Goal: Connect with others: Connect with others

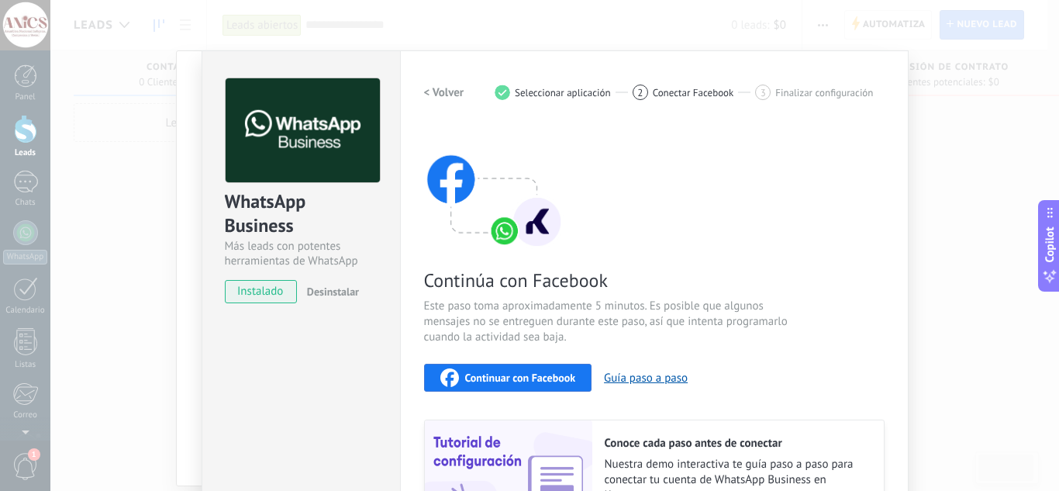
scroll to position [118, 0]
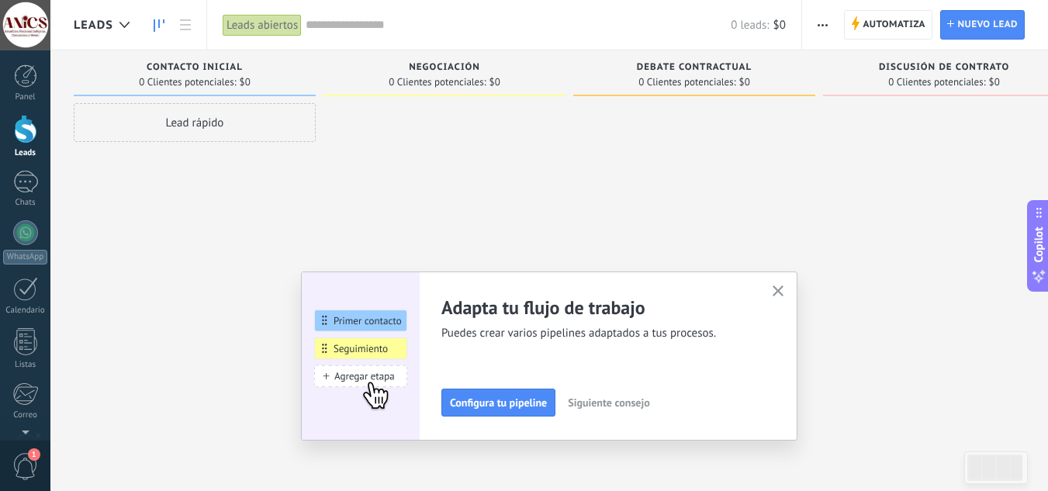
click at [29, 134] on div at bounding box center [25, 129] width 23 height 29
click at [24, 242] on div at bounding box center [25, 232] width 25 height 25
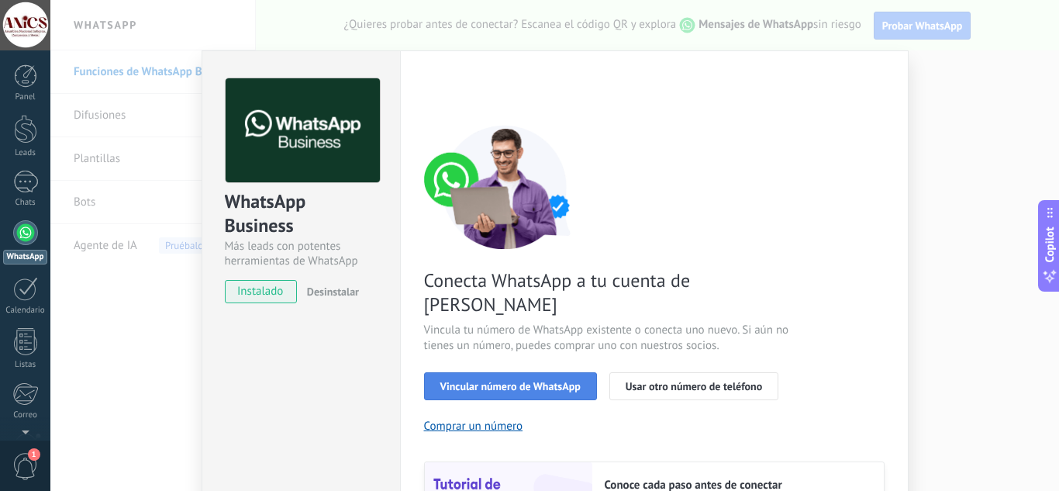
click at [520, 381] on span "Vincular número de WhatsApp" at bounding box center [510, 386] width 140 height 11
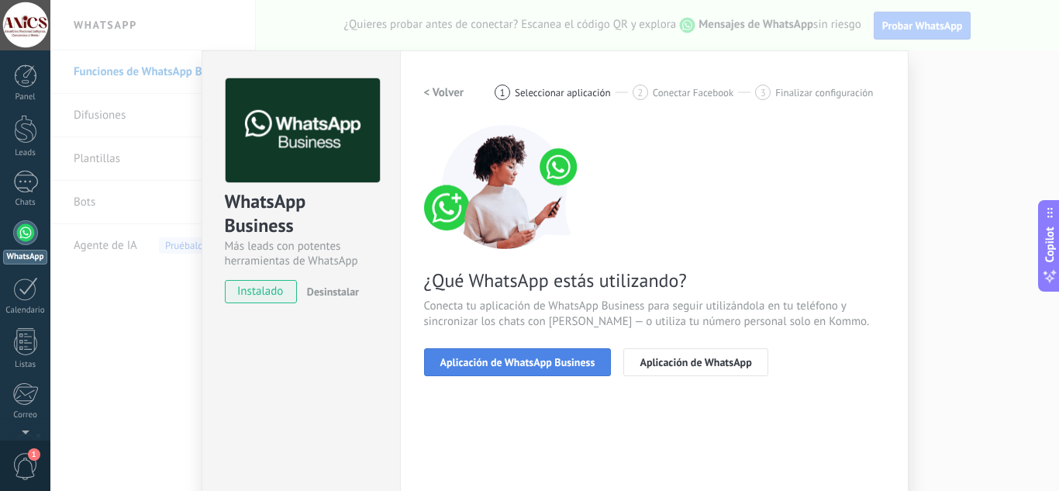
click at [505, 358] on span "Aplicación de WhatsApp Business" at bounding box center [517, 362] width 155 height 11
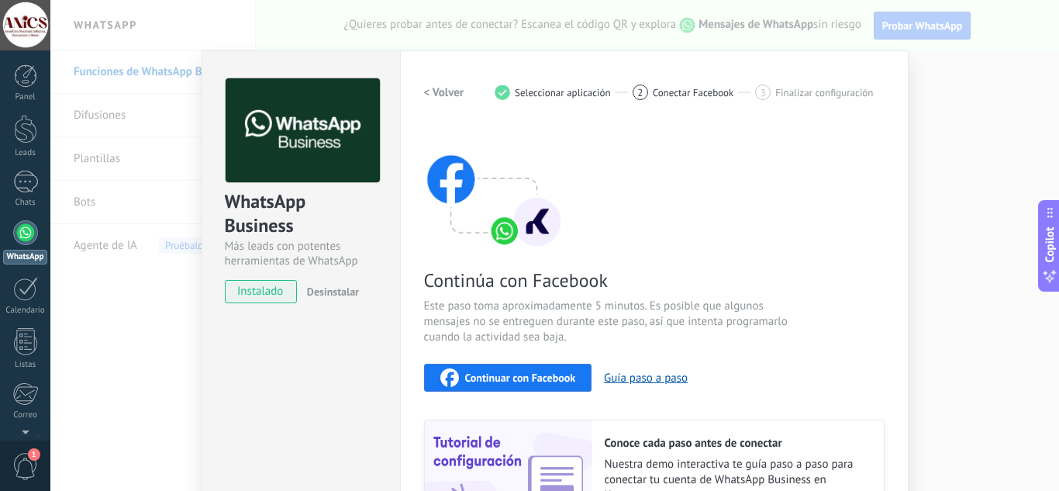
click at [505, 372] on span "Continuar con Facebook" at bounding box center [520, 377] width 111 height 11
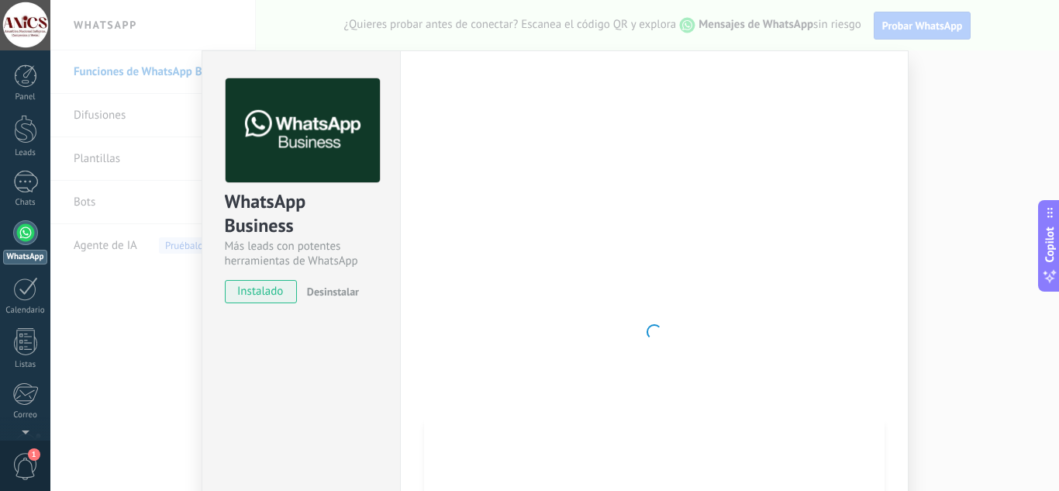
click at [159, 312] on div "WhatsApp Business Más leads con potentes herramientas de WhatsApp instalado Des…" at bounding box center [554, 245] width 1009 height 491
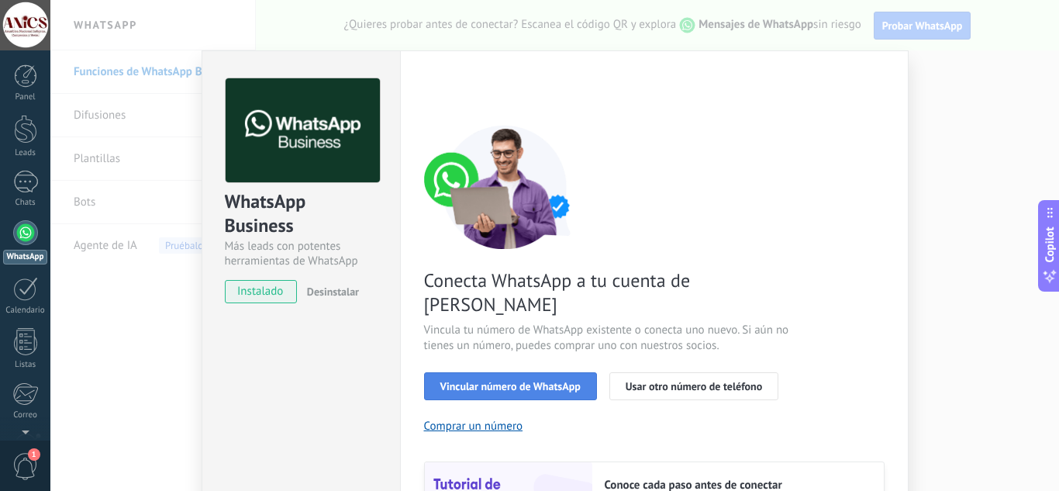
click at [488, 372] on button "Vincular número de WhatsApp" at bounding box center [510, 386] width 173 height 28
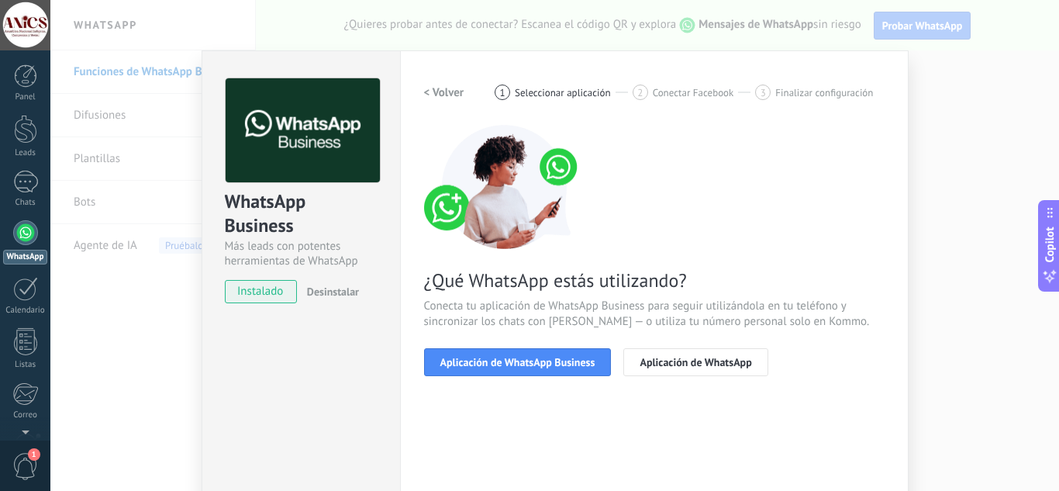
click at [488, 353] on button "Aplicación de WhatsApp Business" at bounding box center [518, 362] width 188 height 28
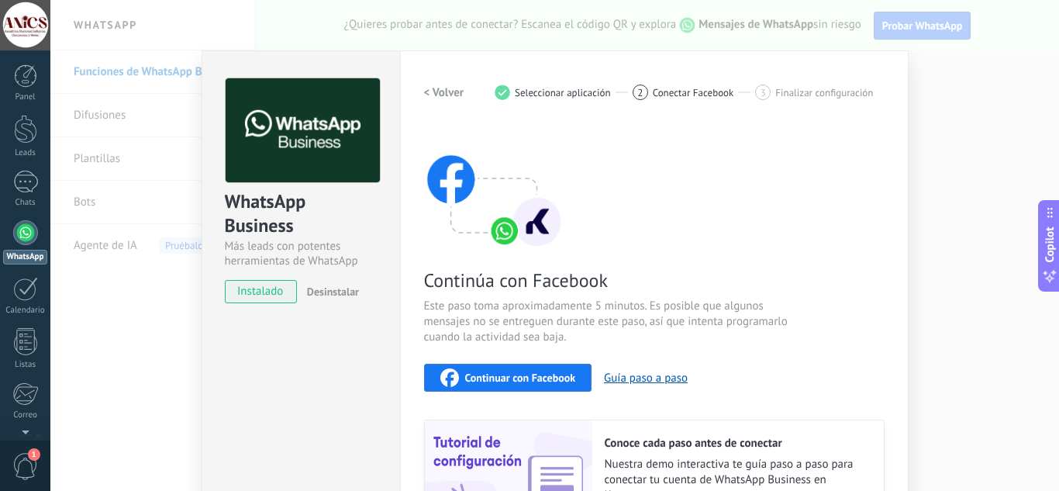
click at [501, 370] on div "Continuar con Facebook" at bounding box center [508, 377] width 136 height 19
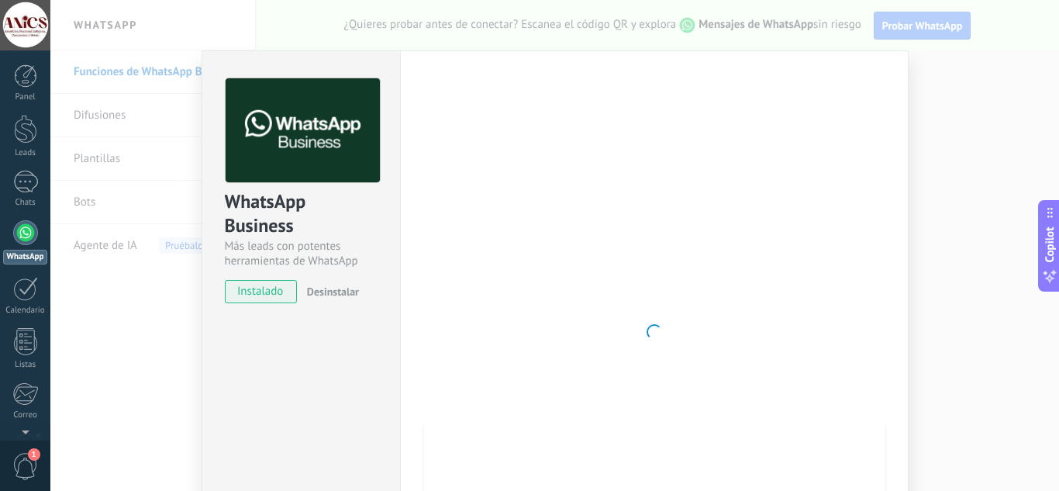
click at [220, 373] on div "WhatsApp Business Más leads con potentes herramientas de WhatsApp instalado Des…" at bounding box center [301, 331] width 199 height 563
